Goal: Find specific page/section: Find specific page/section

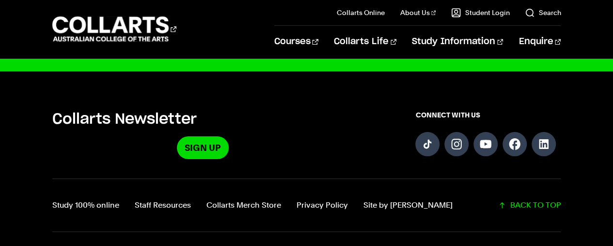
scroll to position [2521, 0]
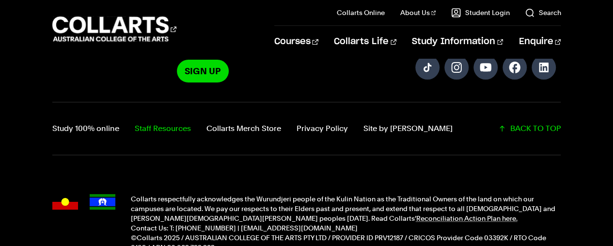
click at [157, 122] on link "Staff Resources" at bounding box center [163, 129] width 56 height 14
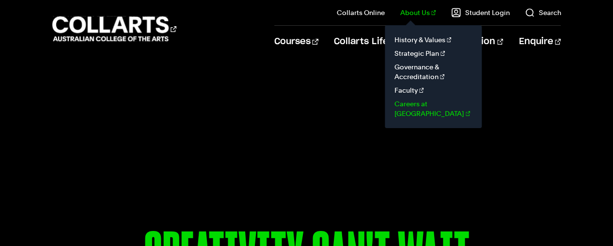
click at [428, 106] on link "Careers at [GEOGRAPHIC_DATA]" at bounding box center [433, 108] width 81 height 23
